Goal: Information Seeking & Learning: Learn about a topic

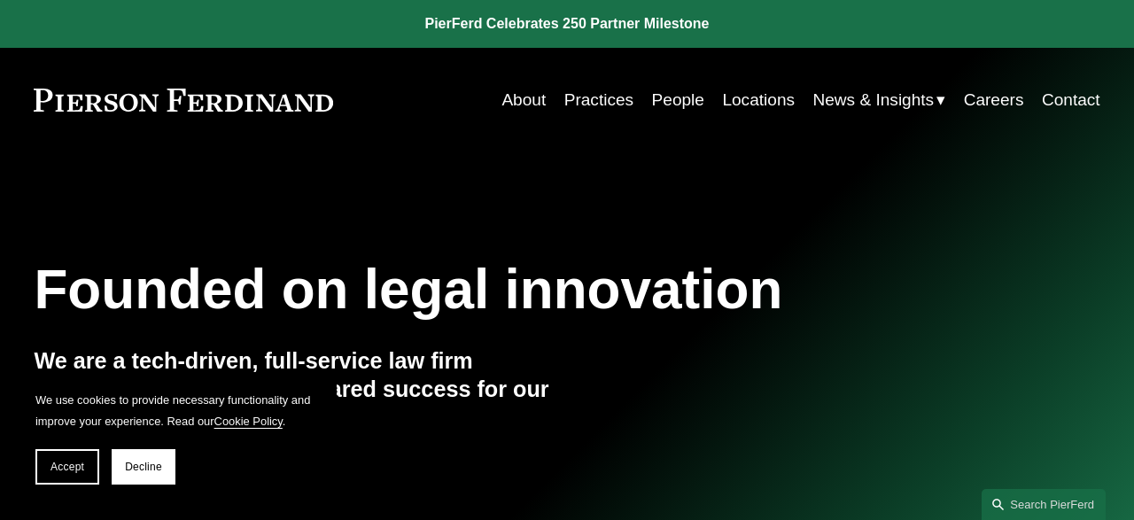
click at [602, 102] on link "Practices" at bounding box center [598, 100] width 69 height 34
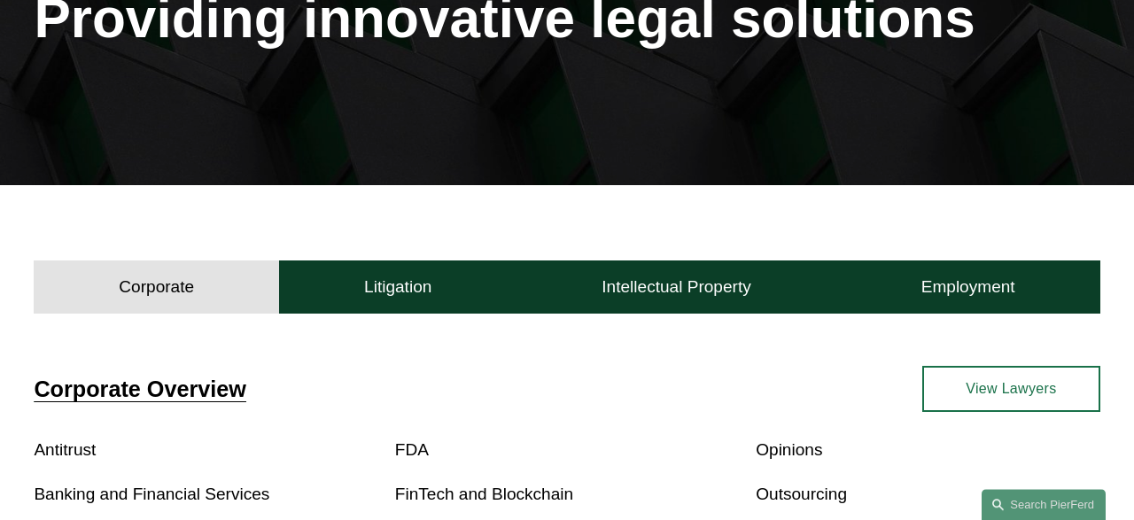
scroll to position [461, 0]
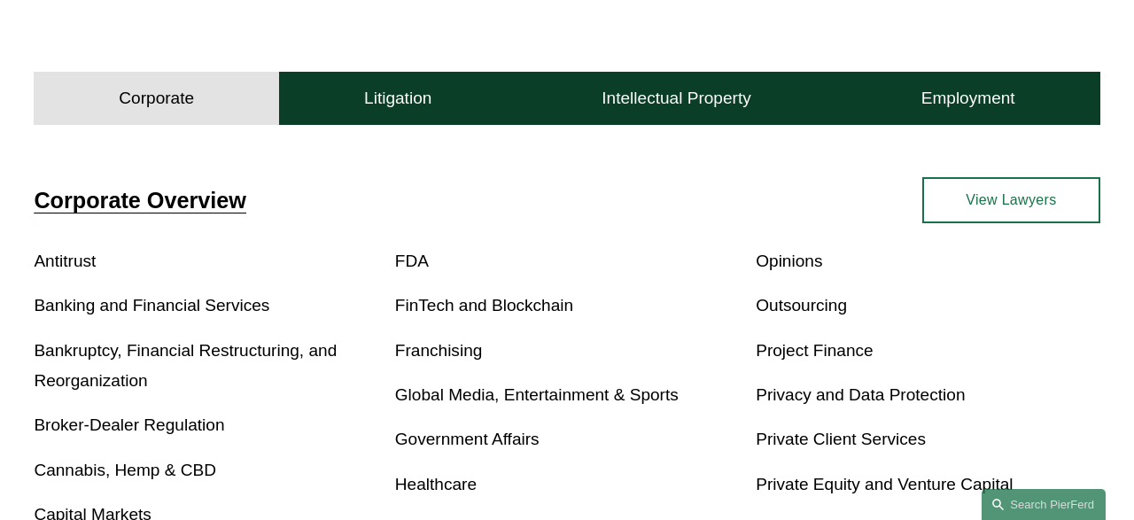
click at [191, 352] on link "Bankruptcy, Financial Restructuring, and Reorganization" at bounding box center [185, 365] width 303 height 49
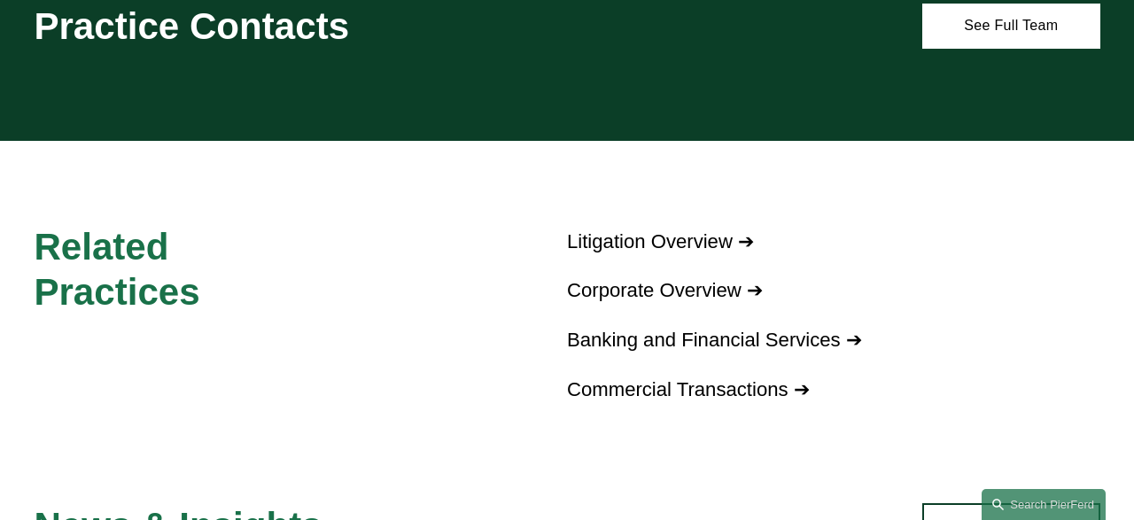
scroll to position [1852, 0]
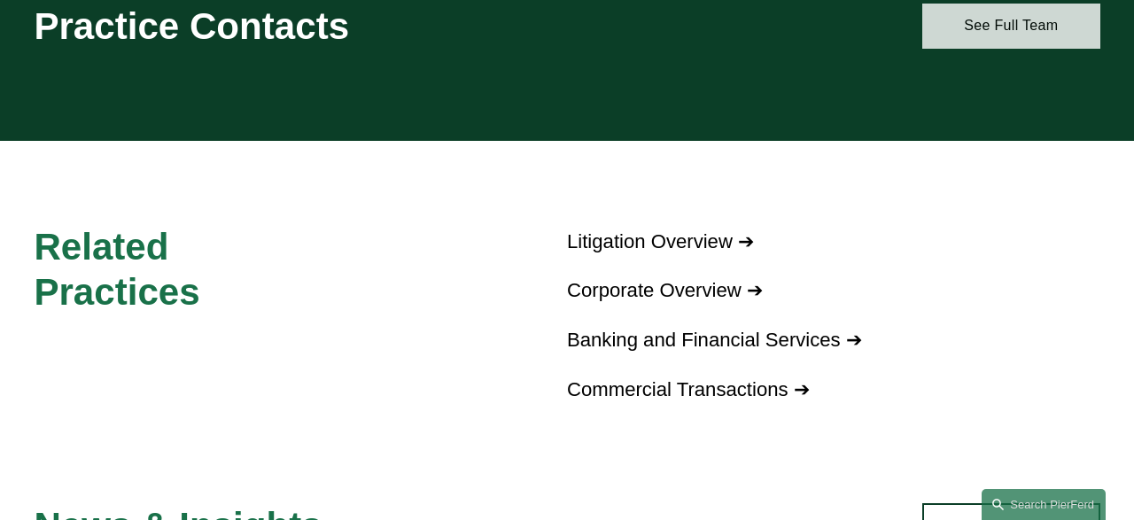
click at [1022, 35] on link "See Full Team" at bounding box center [1011, 27] width 178 height 46
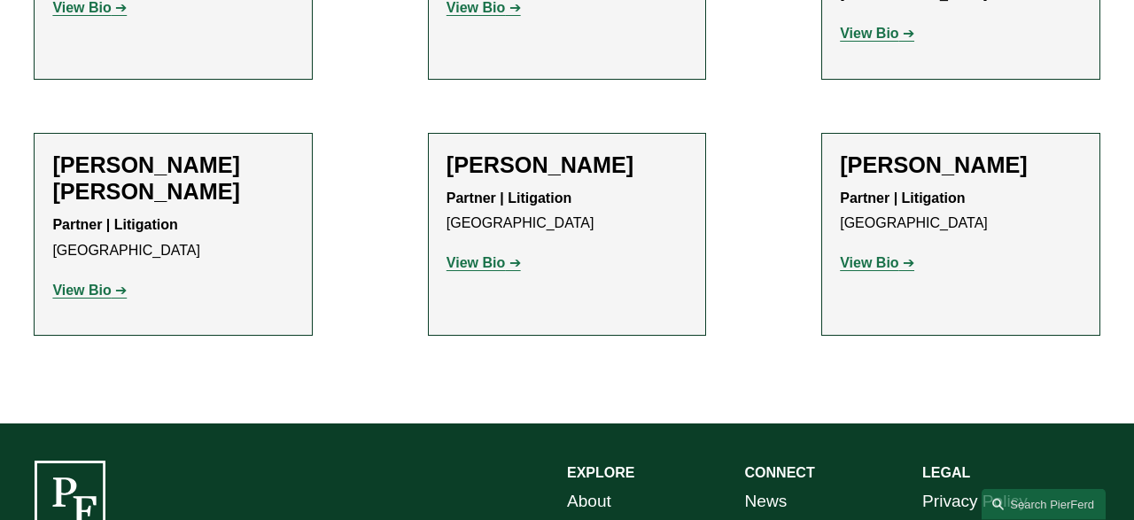
scroll to position [1843, 0]
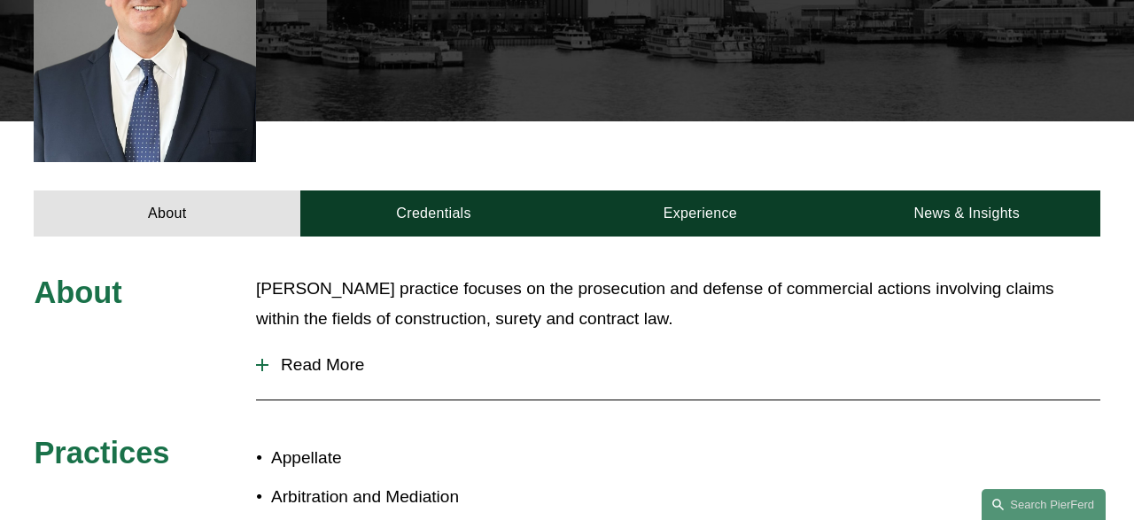
scroll to position [553, 0]
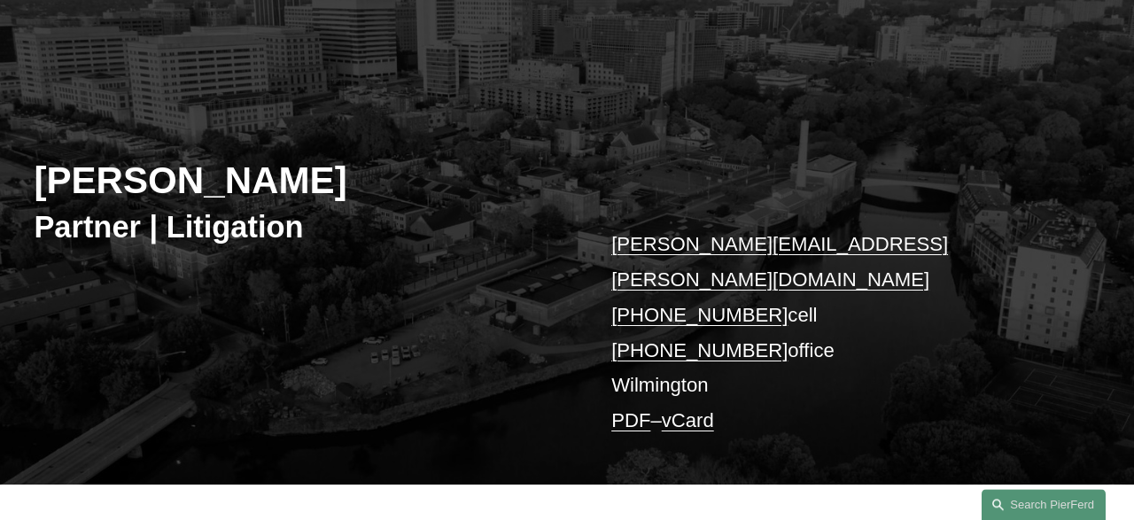
scroll to position [184, 0]
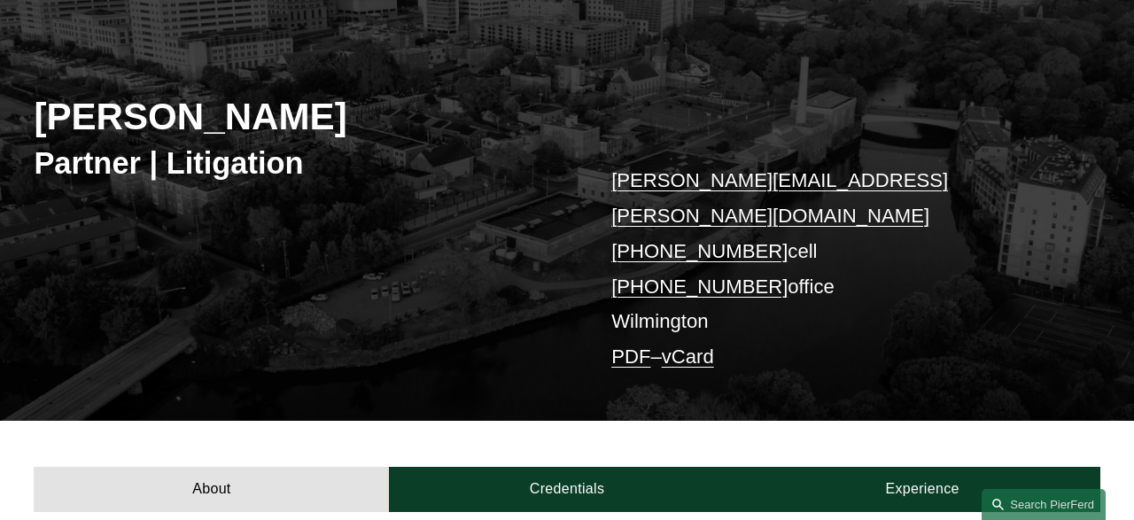
click at [246, 251] on div "Jeffrey Carbino Partner | Litigation jeffrey.carbino@pierferd.com +1.610.639.36…" at bounding box center [567, 212] width 1134 height 418
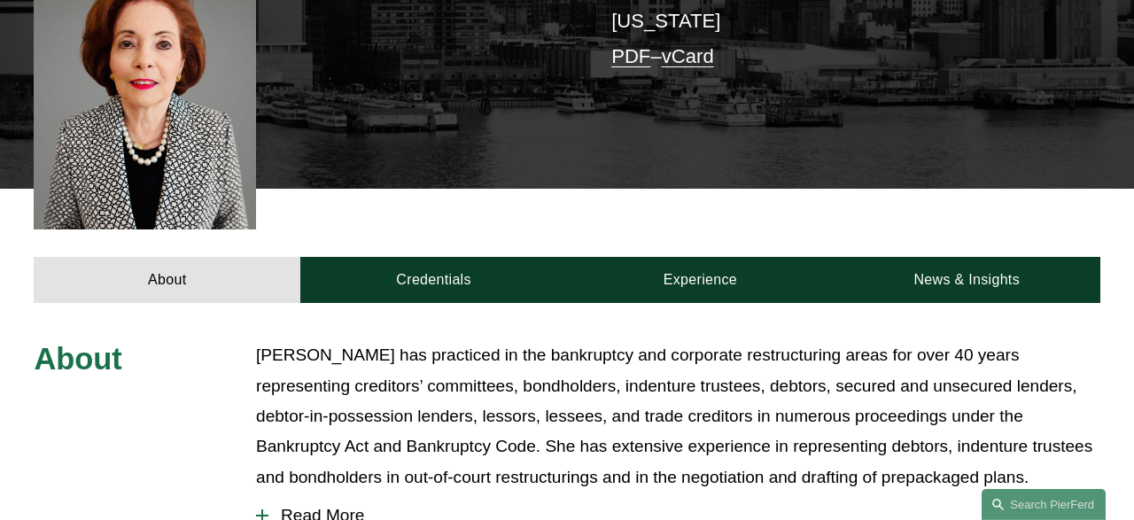
scroll to position [645, 0]
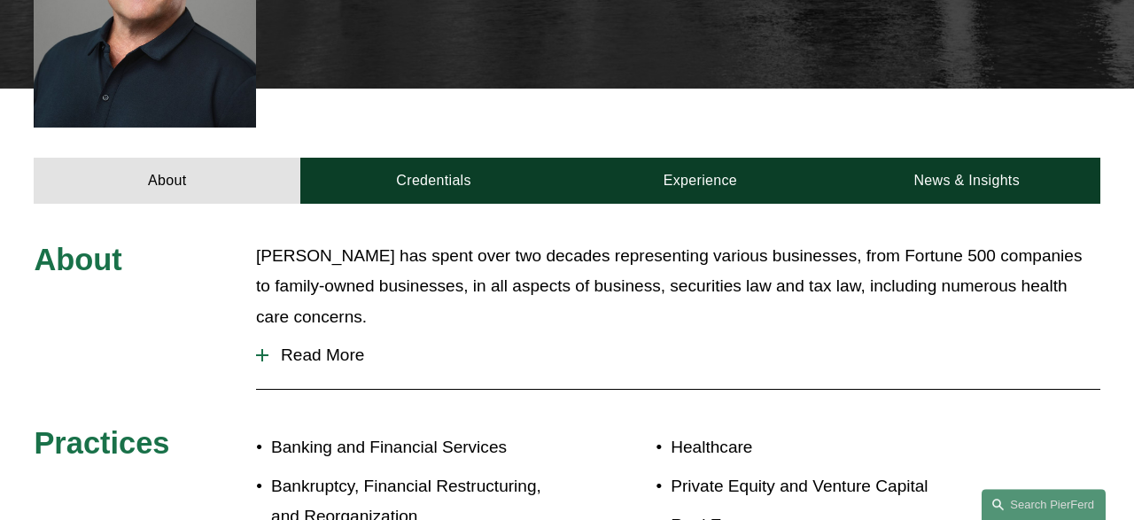
scroll to position [553, 0]
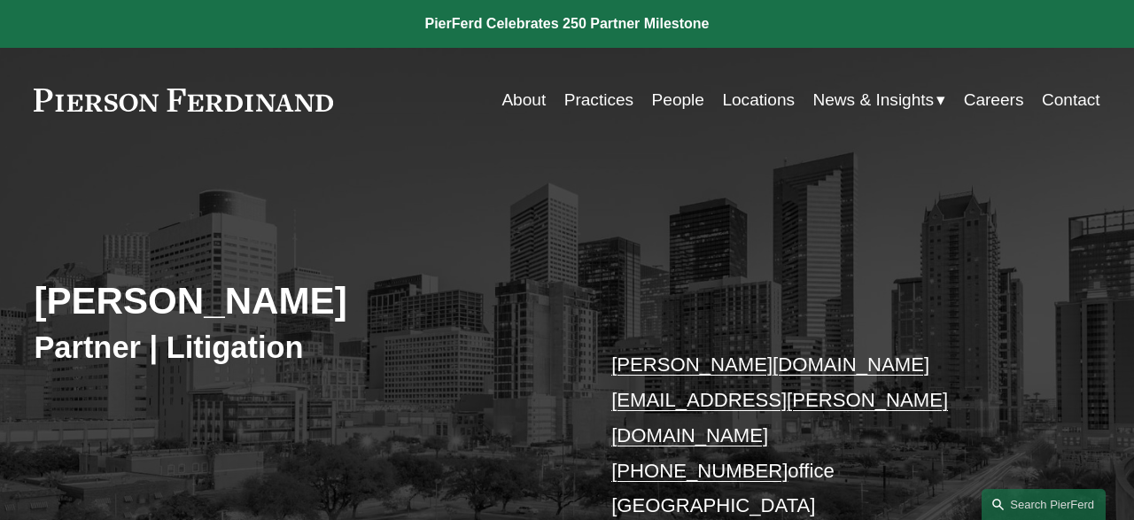
drag, startPoint x: 258, startPoint y: 213, endPoint x: 377, endPoint y: 222, distance: 119.1
click at [258, 213] on div "Andrea L. Kim Partner | Litigation andrea.kim@pierferd.com +1.832.460.8140 offi…" at bounding box center [567, 419] width 1134 height 464
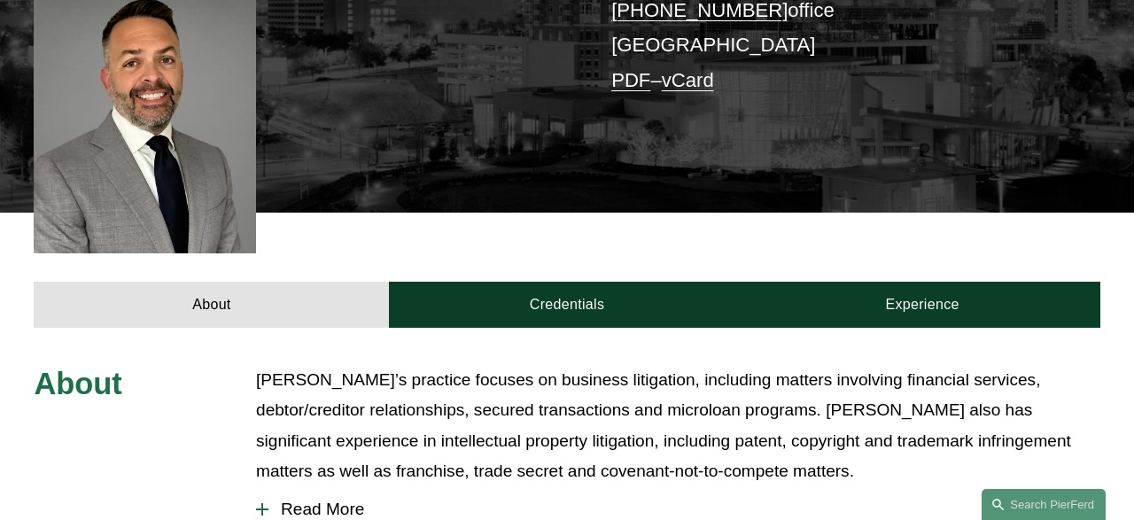
scroll to position [645, 0]
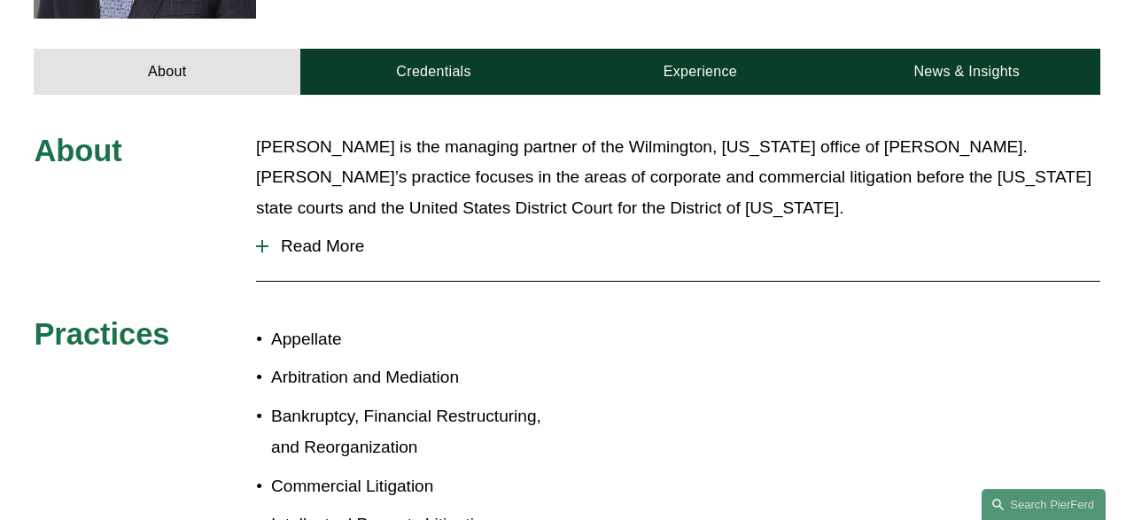
scroll to position [829, 0]
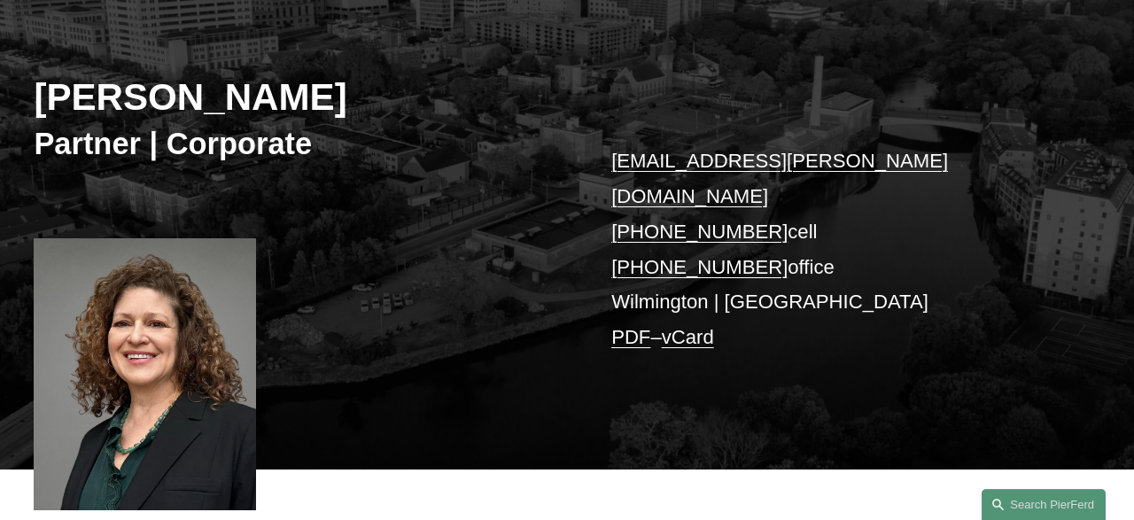
scroll to position [92, 0]
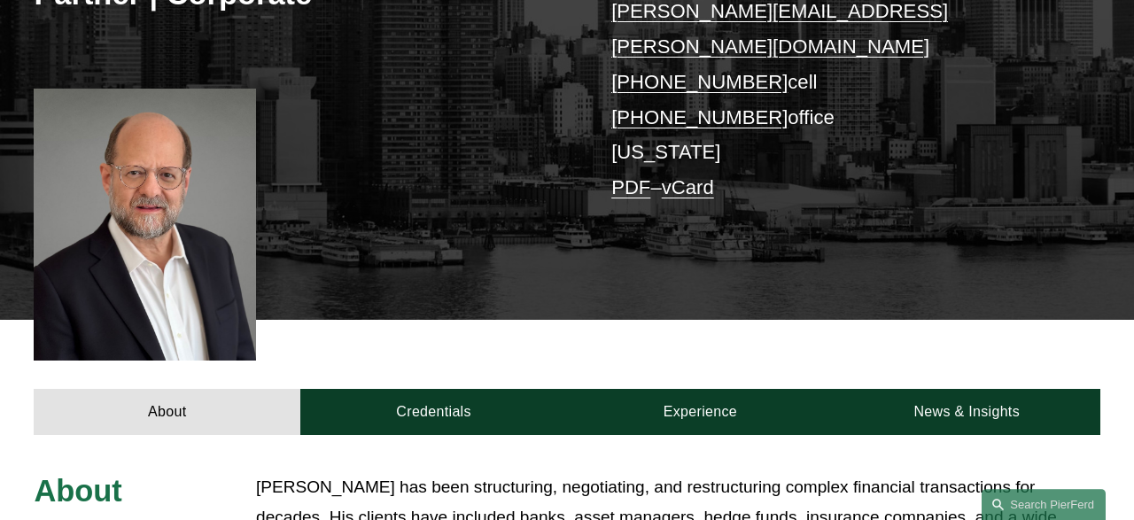
scroll to position [276, 0]
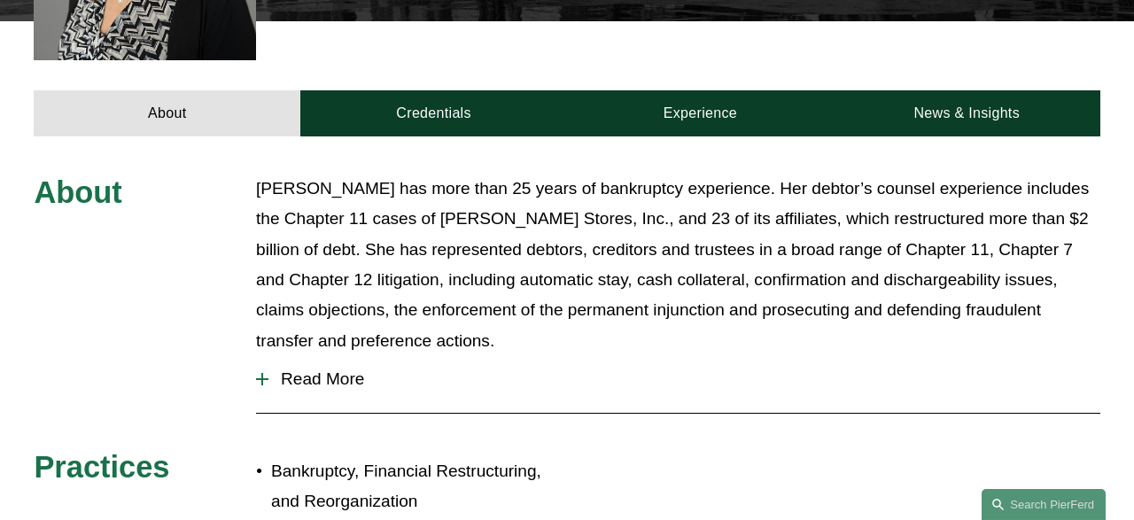
scroll to position [645, 0]
